Goal: Navigation & Orientation: Find specific page/section

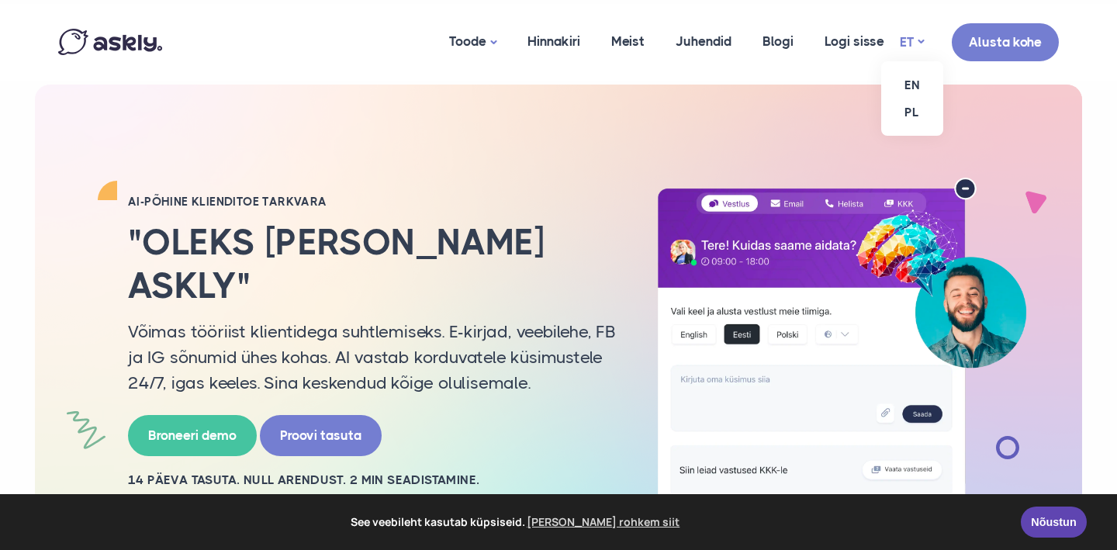
click at [919, 44] on link "ET" at bounding box center [912, 42] width 24 height 22
click at [914, 88] on link "EN" at bounding box center [912, 84] width 62 height 27
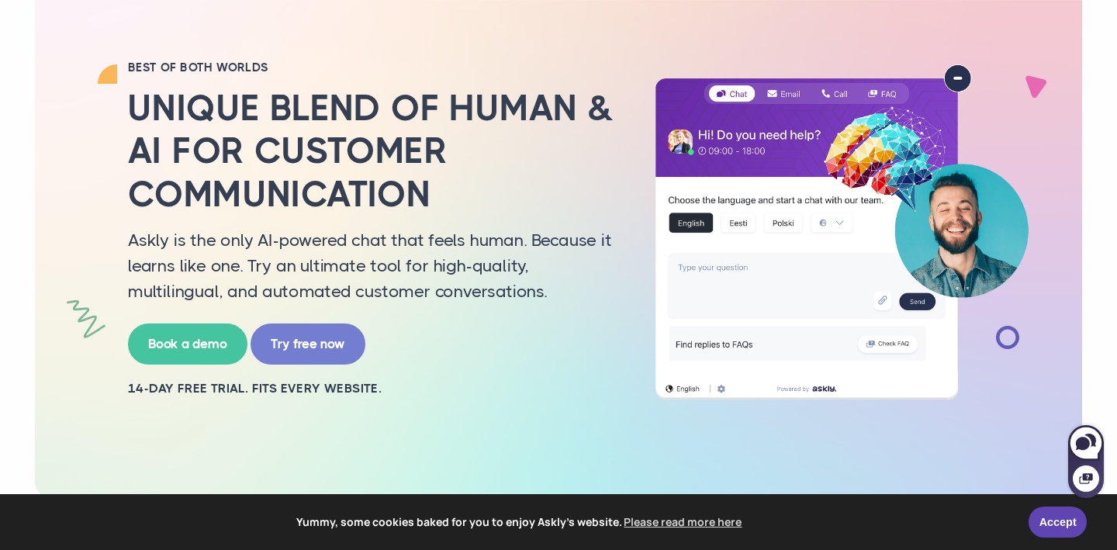
scroll to position [119, 0]
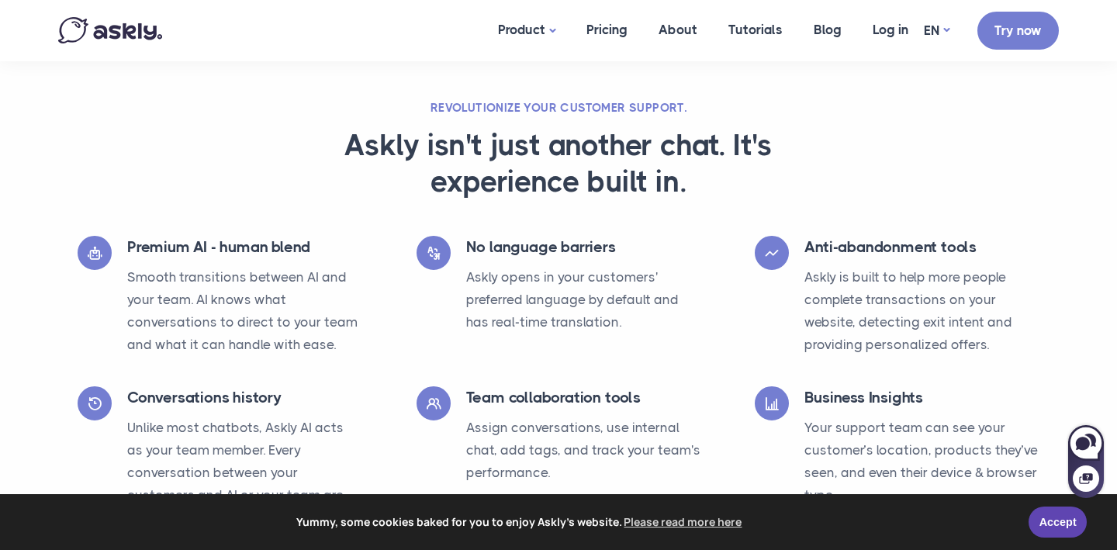
scroll to position [2568, 0]
